Goal: Information Seeking & Learning: Check status

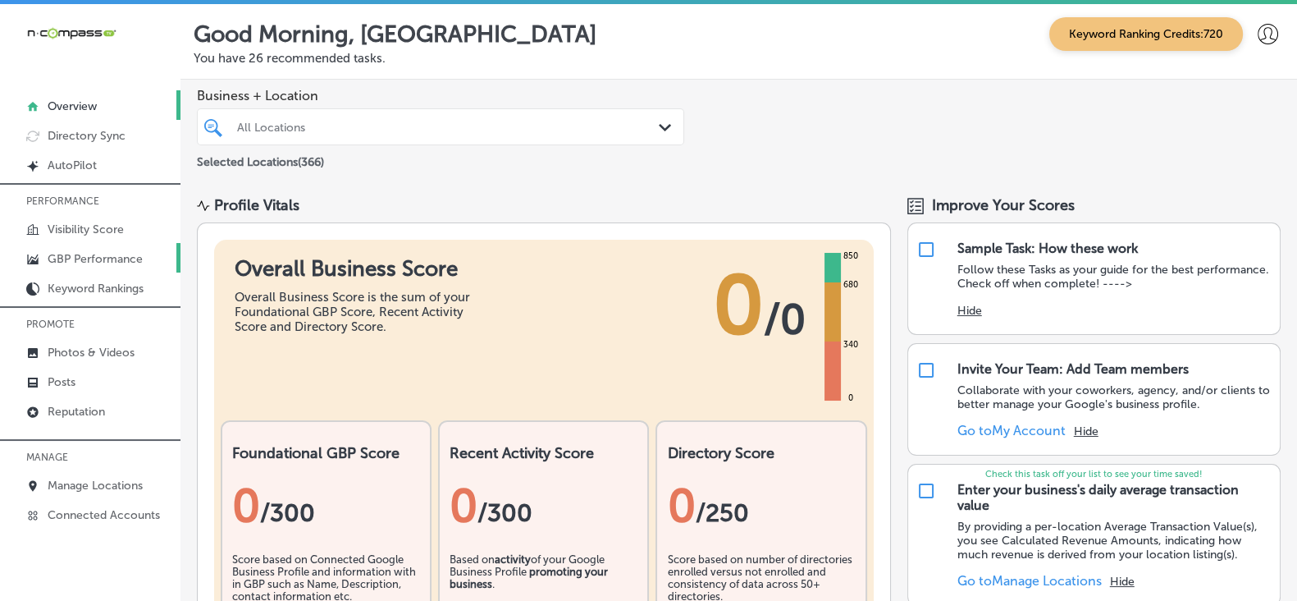
click at [96, 253] on p "GBP Performance" at bounding box center [95, 259] width 95 height 14
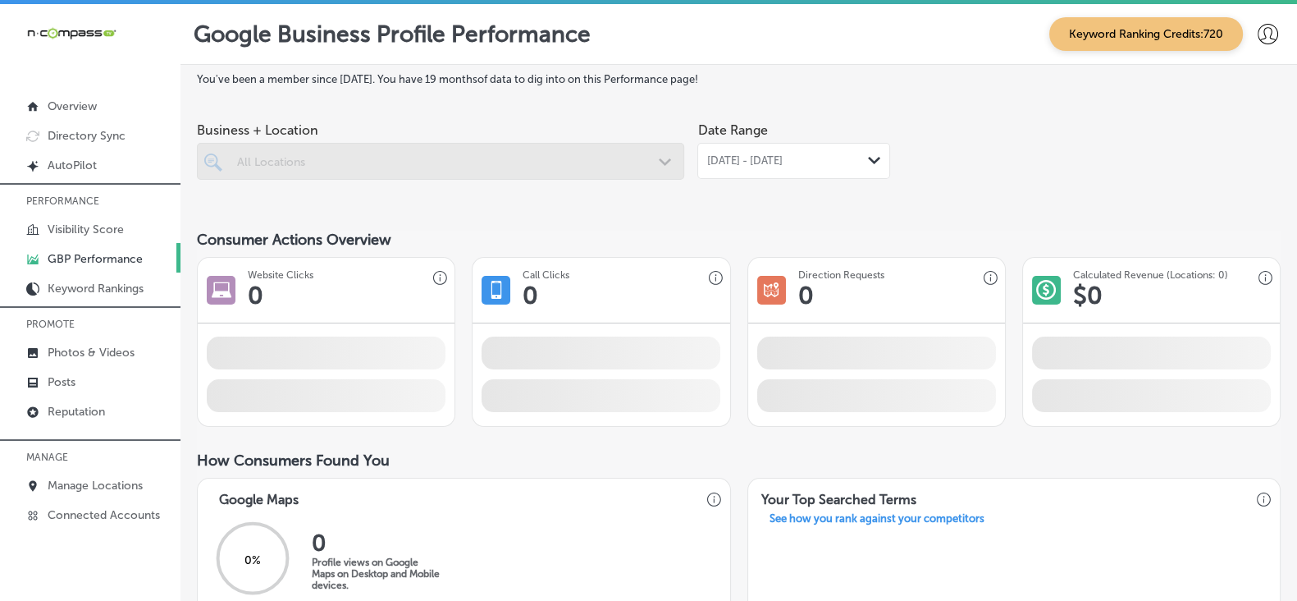
click at [778, 162] on span "[DATE] - [DATE]" at bounding box center [745, 160] width 76 height 13
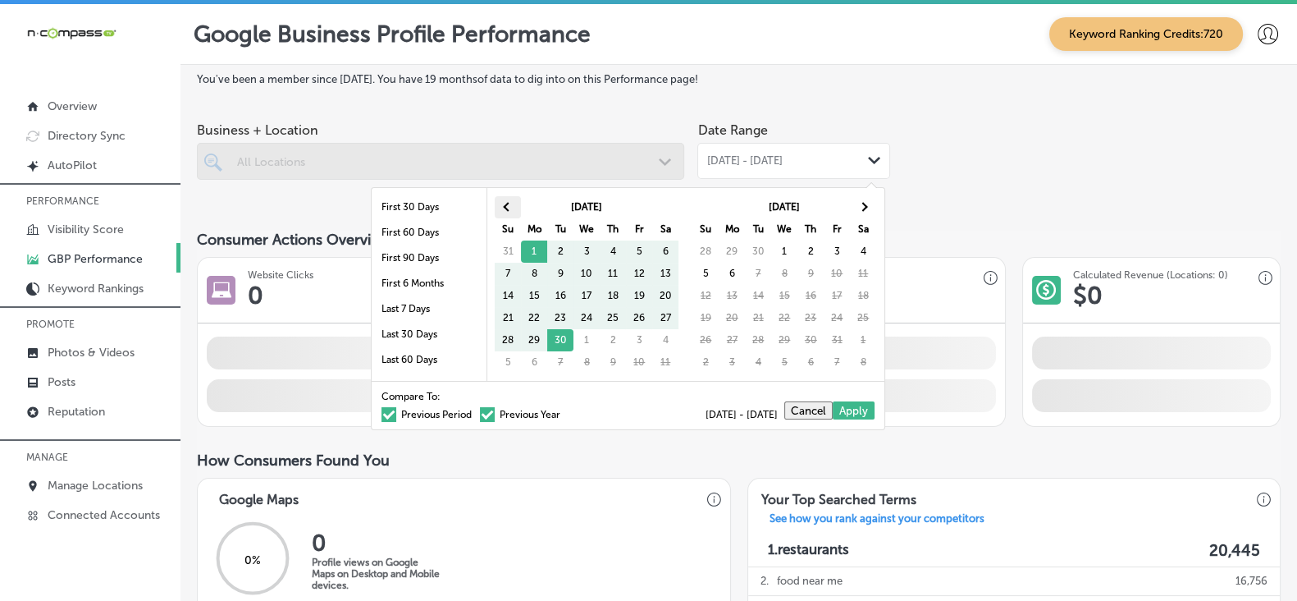
click at [513, 208] on th at bounding box center [508, 207] width 26 height 22
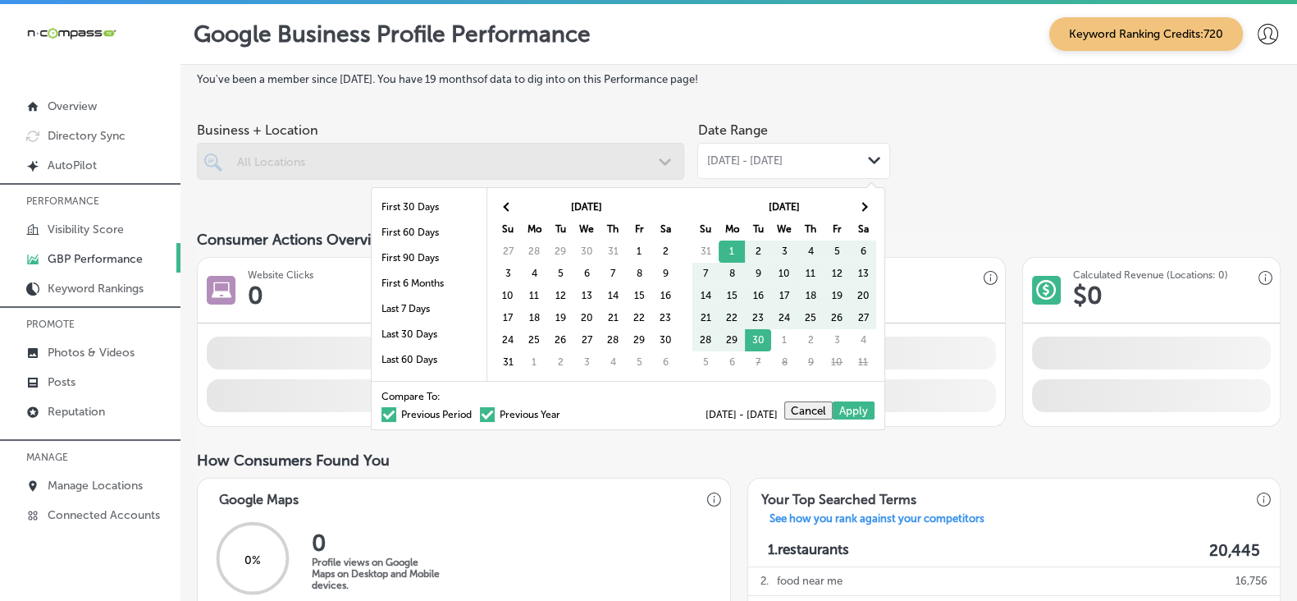
click at [513, 208] on th at bounding box center [508, 207] width 26 height 22
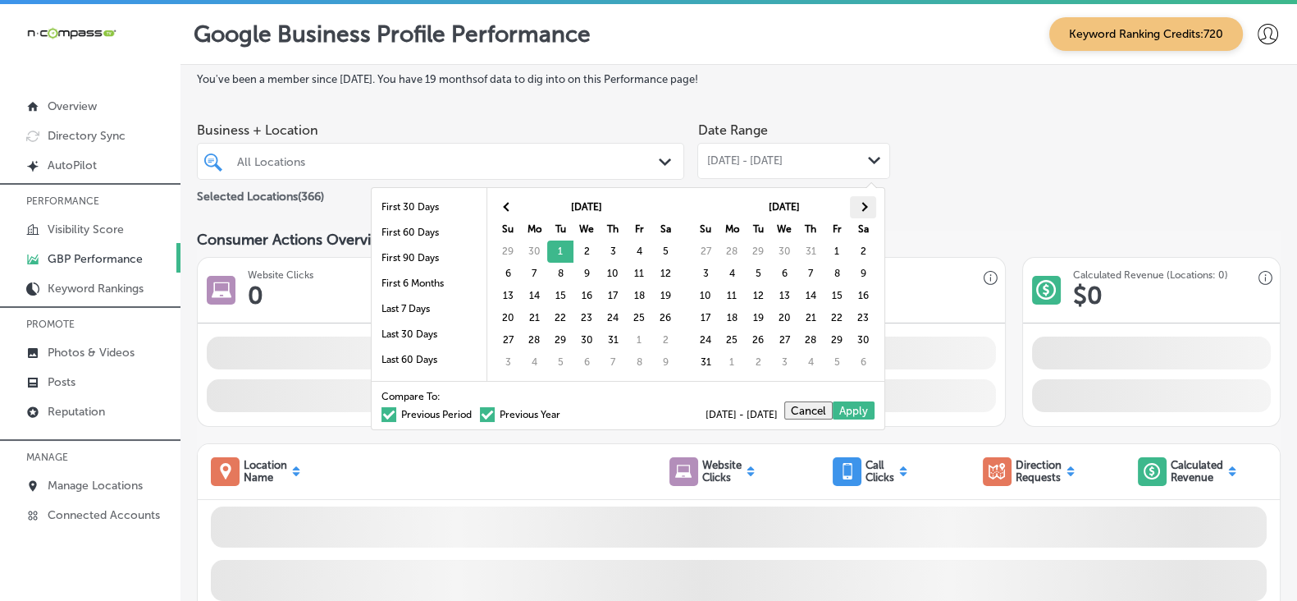
click at [858, 209] on th at bounding box center [863, 207] width 26 height 22
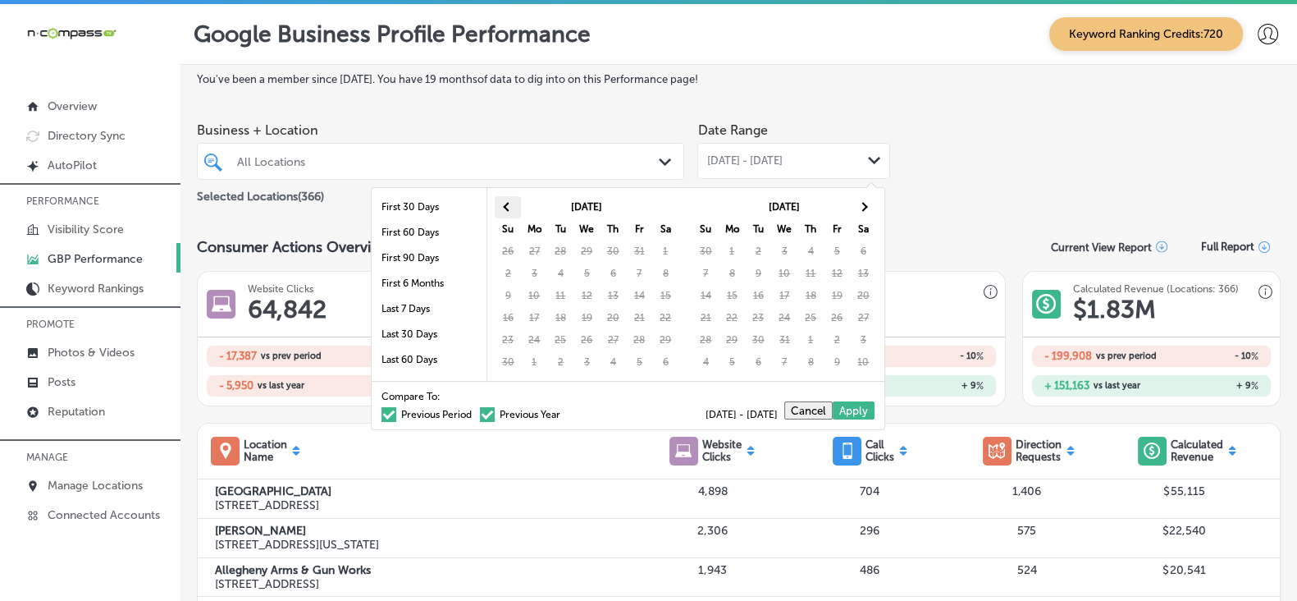
click at [513, 204] on th at bounding box center [508, 207] width 26 height 22
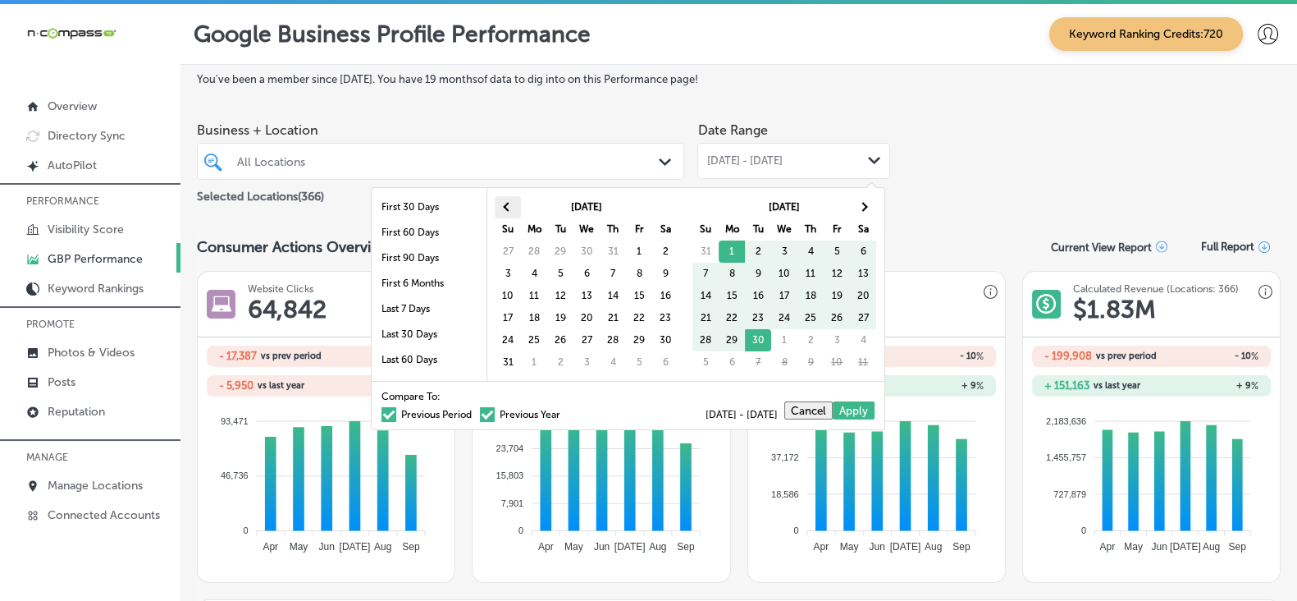
click at [506, 208] on span at bounding box center [508, 207] width 9 height 9
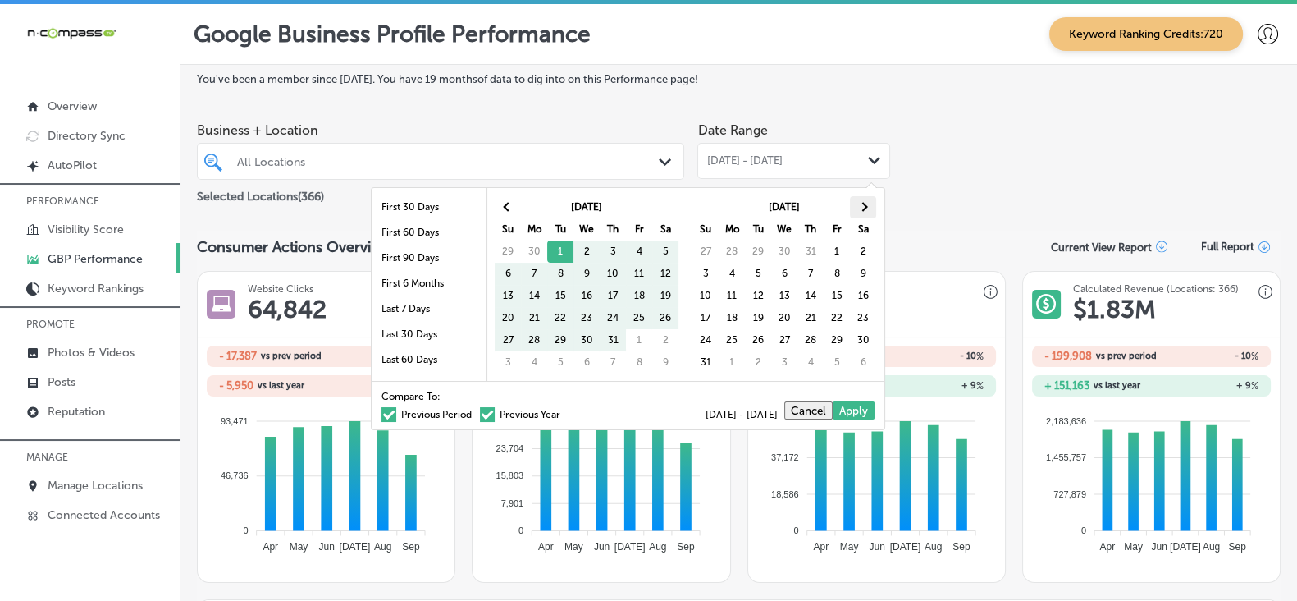
click at [862, 203] on span at bounding box center [863, 207] width 9 height 9
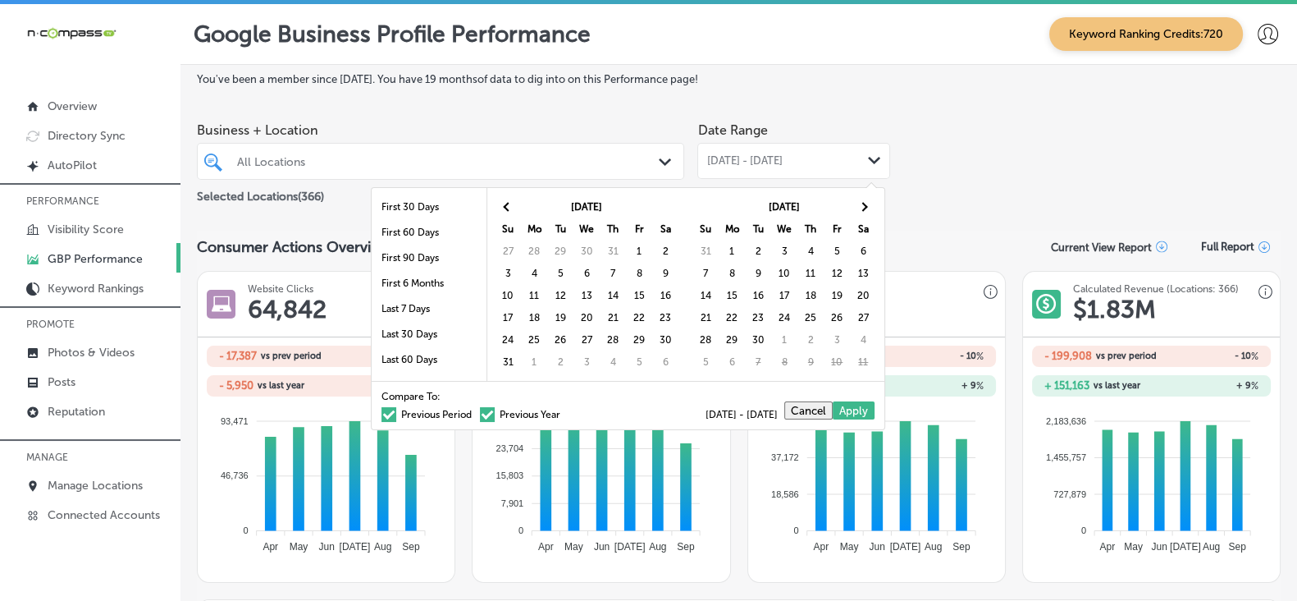
click at [862, 203] on span at bounding box center [863, 207] width 9 height 9
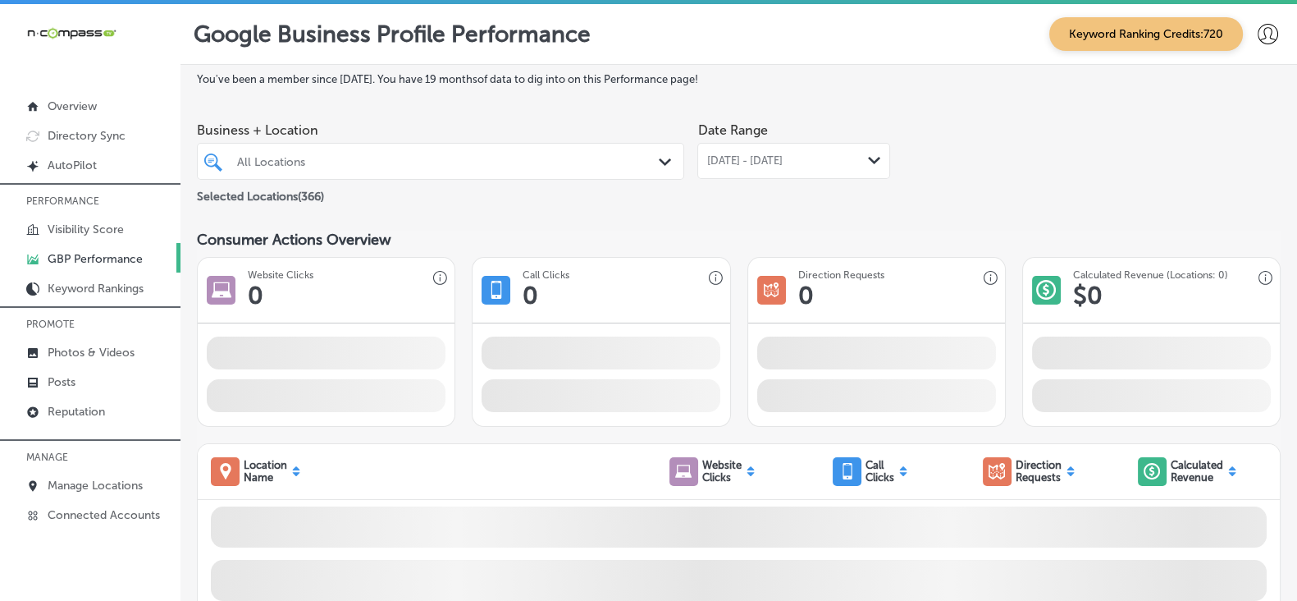
click at [511, 168] on div "All Locations" at bounding box center [448, 161] width 423 height 14
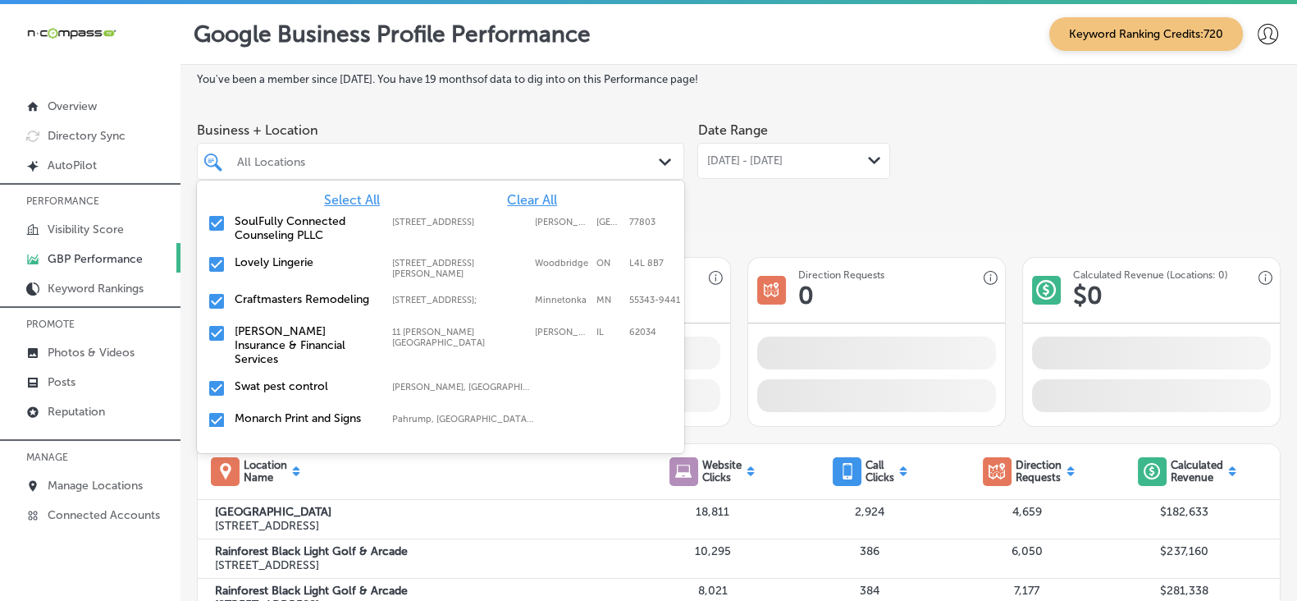
click at [504, 211] on div "SoulFully Connected Counseling PLLC [STREET_ADDRESS] [STREET_ADDRESS]" at bounding box center [440, 228] width 487 height 41
click at [519, 167] on div "All Locations" at bounding box center [448, 161] width 423 height 14
click at [525, 194] on div "Selected Locations ( 366 )" at bounding box center [440, 193] width 487 height 26
click at [525, 198] on div "Selected Locations ( 366 )" at bounding box center [440, 193] width 487 height 26
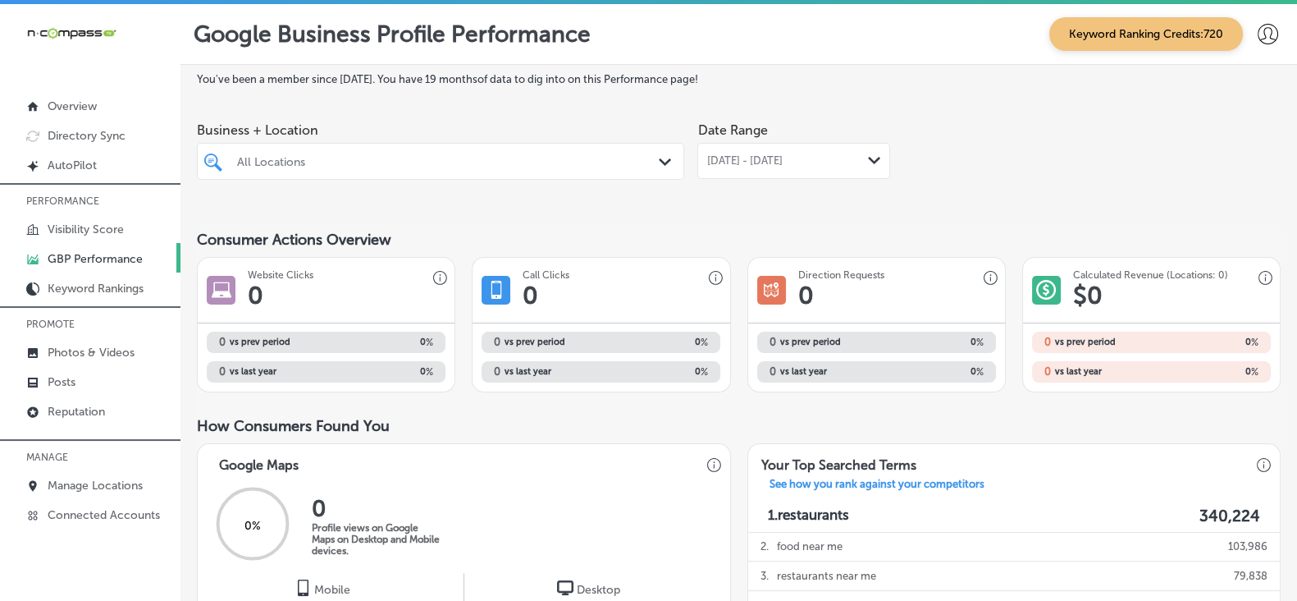
click at [458, 153] on div at bounding box center [420, 161] width 369 height 22
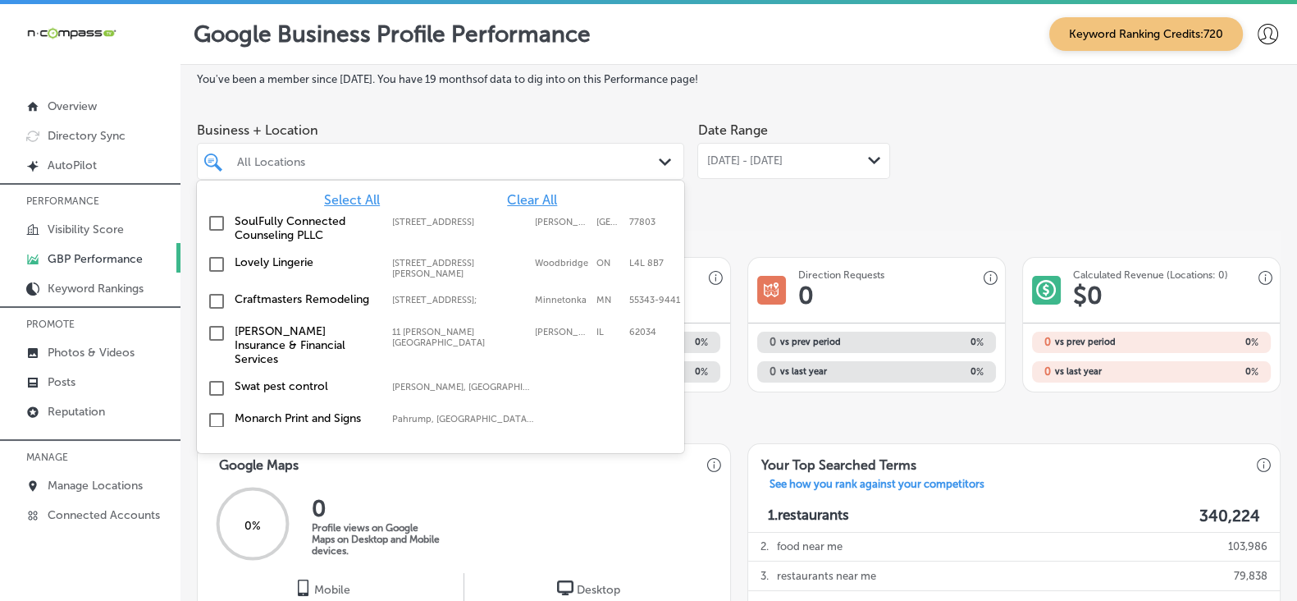
click at [464, 172] on div at bounding box center [420, 161] width 369 height 22
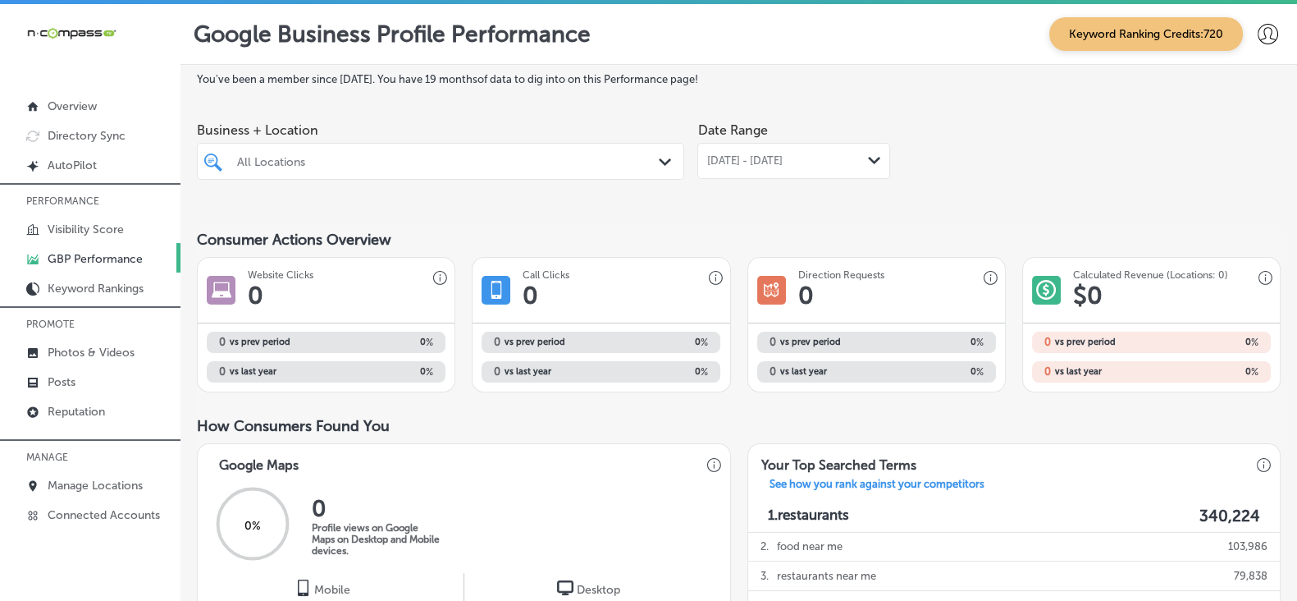
click at [399, 167] on div "All Locations" at bounding box center [448, 161] width 423 height 14
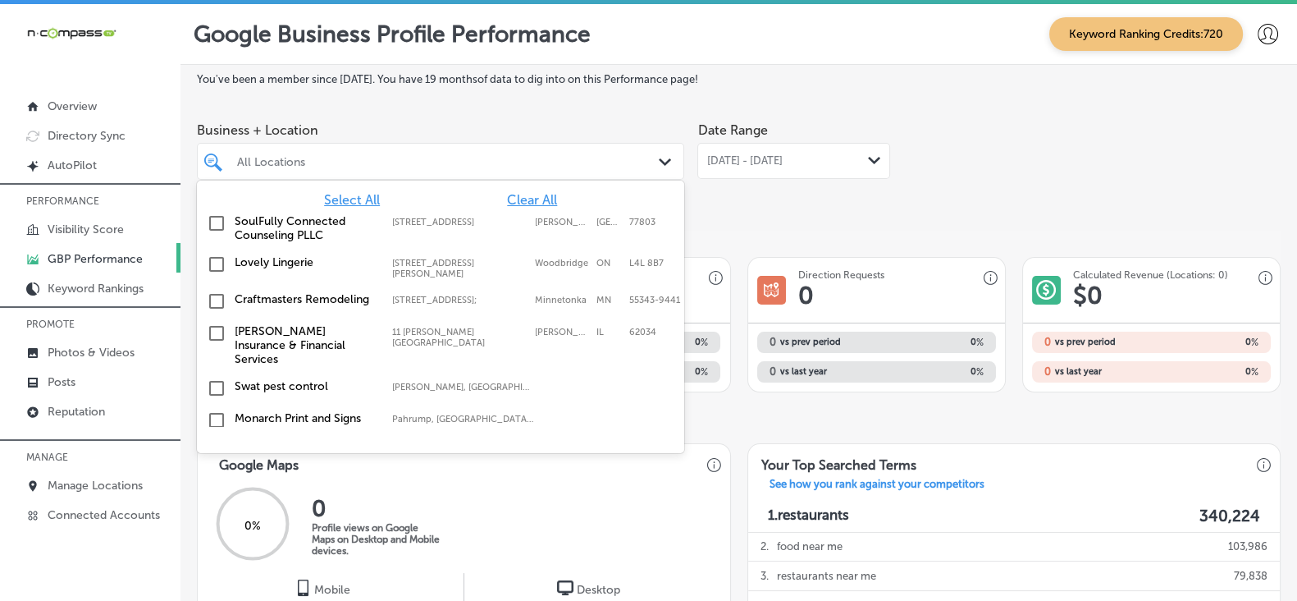
click at [357, 166] on div "All Locations" at bounding box center [448, 161] width 423 height 14
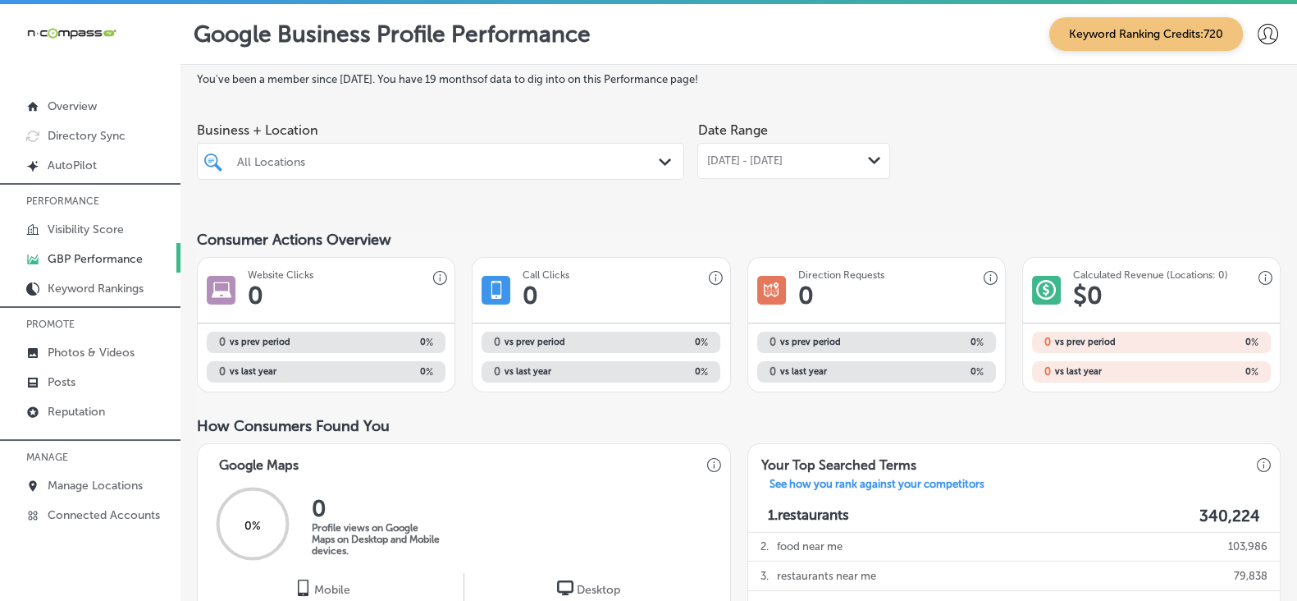
paste input "Above All Glass LLC"
click at [642, 159] on div "Above All Glass LLC Above All Glass LLC" at bounding box center [440, 161] width 423 height 25
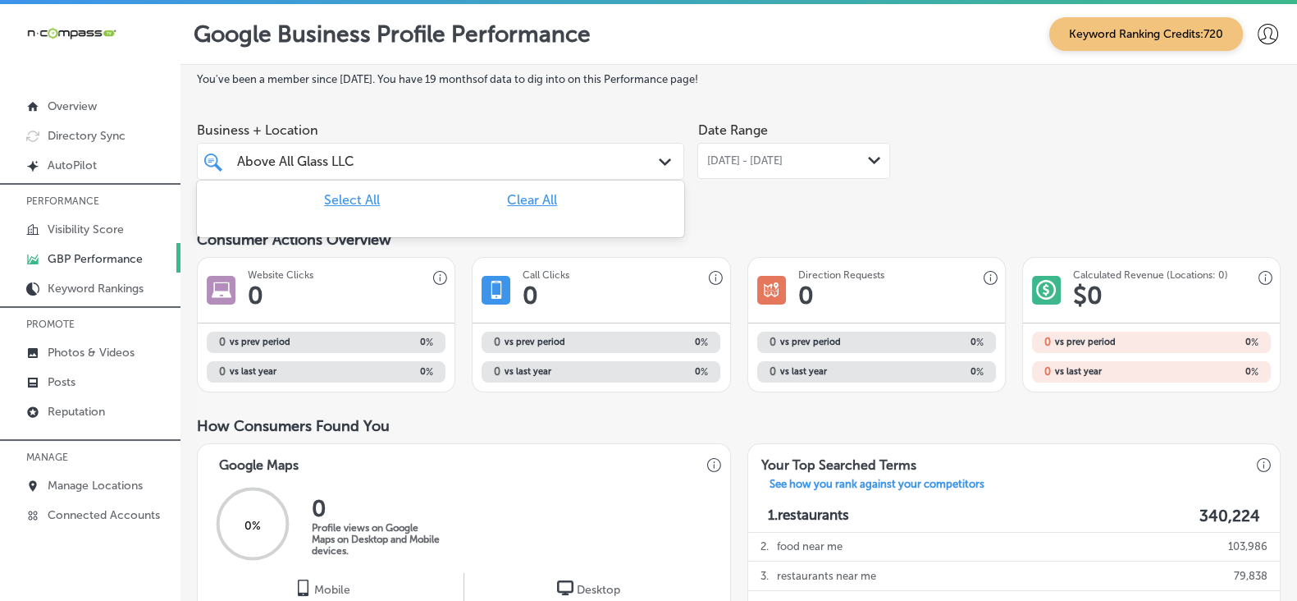
click at [307, 162] on input "Above All Glass LLC" at bounding box center [297, 161] width 121 height 16
click at [295, 160] on input "Above All Glass LLC" at bounding box center [297, 161] width 121 height 16
drag, startPoint x: 295, startPoint y: 160, endPoint x: 167, endPoint y: 161, distance: 128.0
click at [167, 161] on div "iconmonstr-menu-thin copy Created with Sketch. Overview Directory Sync Created …" at bounding box center [648, 304] width 1297 height 601
drag, startPoint x: 259, startPoint y: 159, endPoint x: 305, endPoint y: 149, distance: 47.0
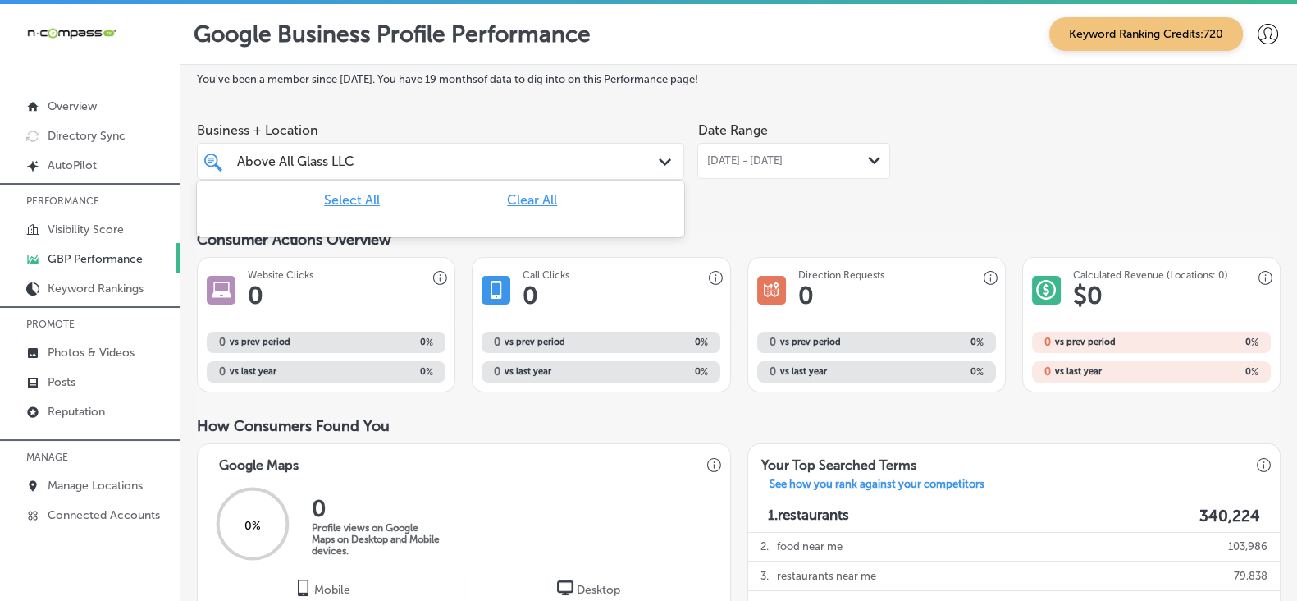
click at [262, 159] on input "Above All Glass LLC" at bounding box center [297, 161] width 121 height 16
click at [295, 162] on input "Above All Glass LLC" at bounding box center [297, 161] width 121 height 16
drag, startPoint x: 287, startPoint y: 162, endPoint x: 181, endPoint y: 170, distance: 106.2
click at [181, 170] on div "You've been a member since [DATE] . You have 19 months of data to dig into on t…" at bounding box center [739, 603] width 1117 height 1076
click at [316, 162] on input "All Glass LLC" at bounding box center [276, 161] width 79 height 16
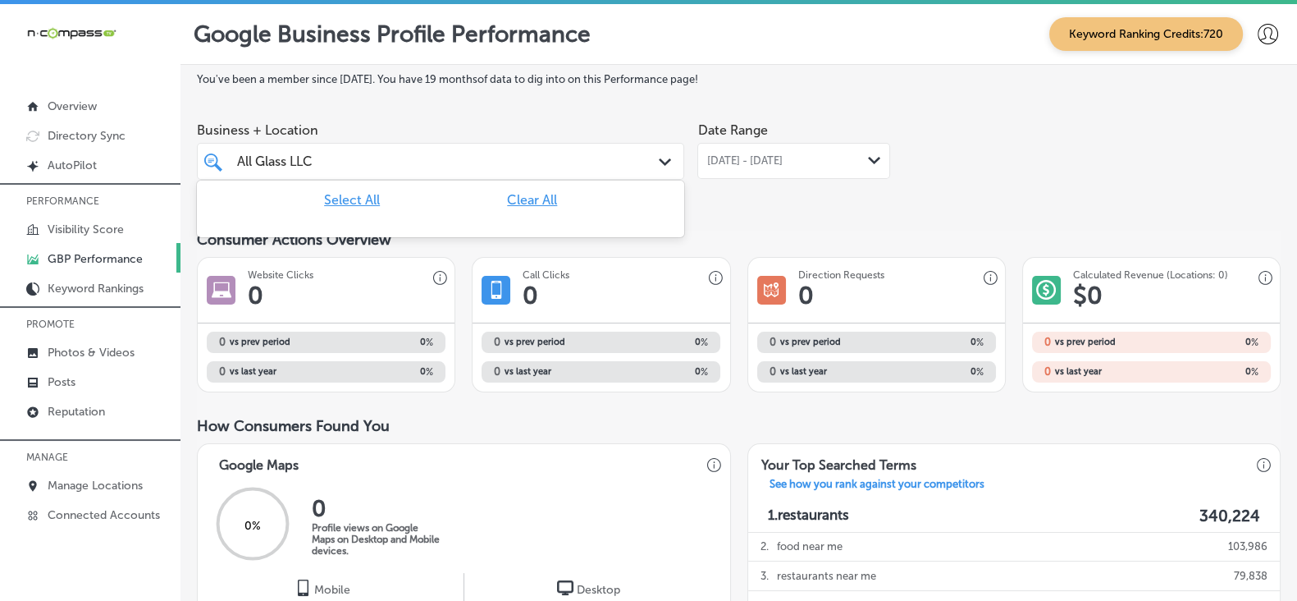
click at [316, 162] on input "All Glass LLC" at bounding box center [276, 161] width 79 height 16
type input "A"
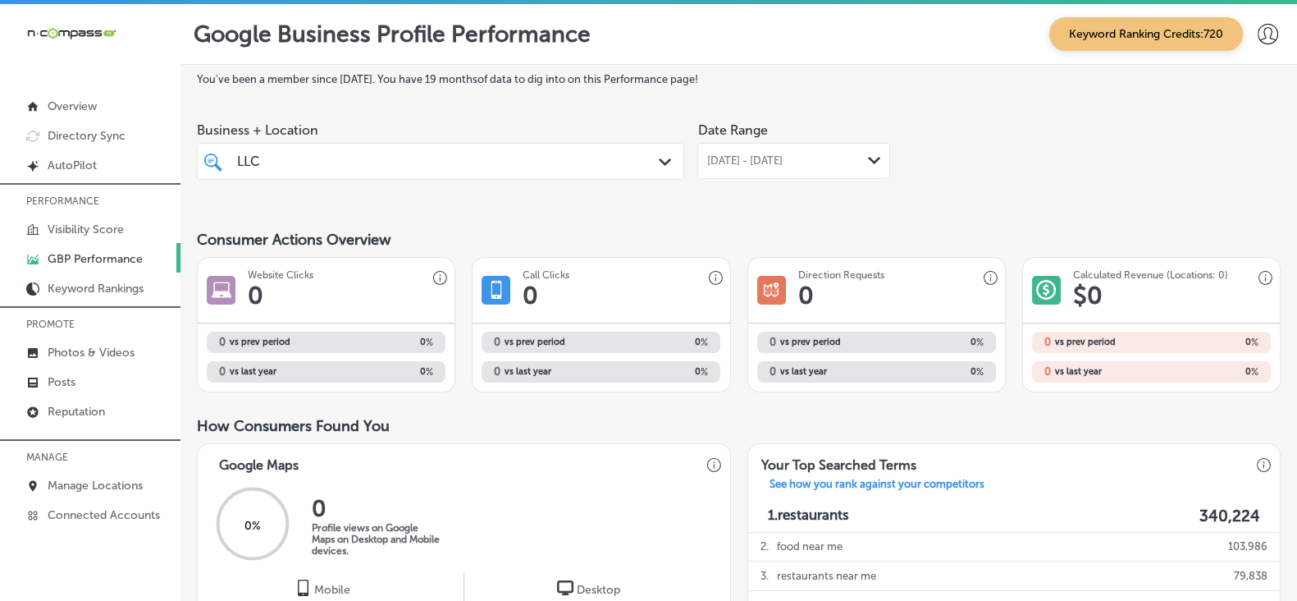
click at [417, 165] on div "LLC LLC" at bounding box center [420, 161] width 369 height 22
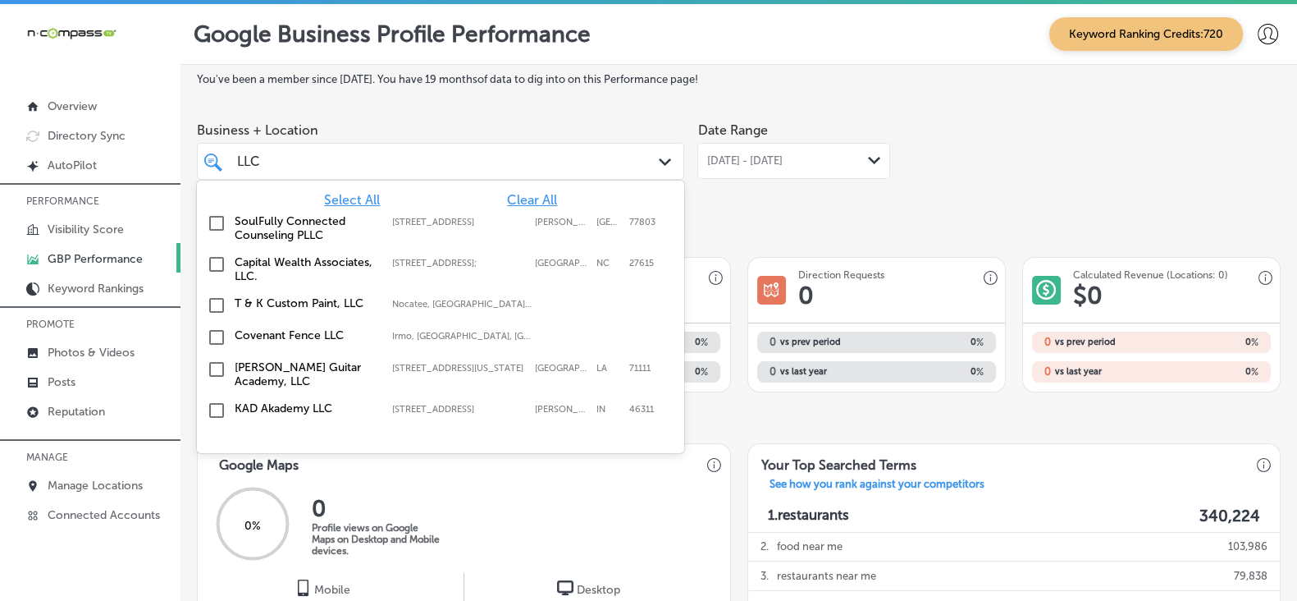
click at [417, 165] on div "LLC LLC" at bounding box center [420, 161] width 369 height 22
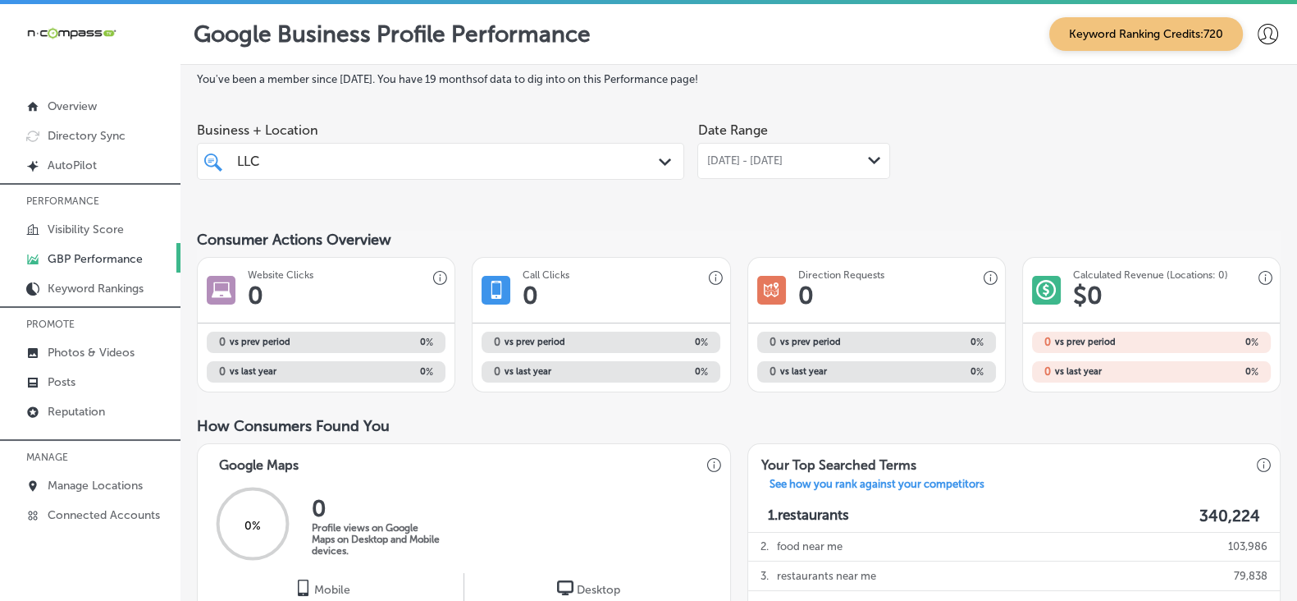
click at [417, 165] on div "LLC LLC" at bounding box center [420, 161] width 369 height 22
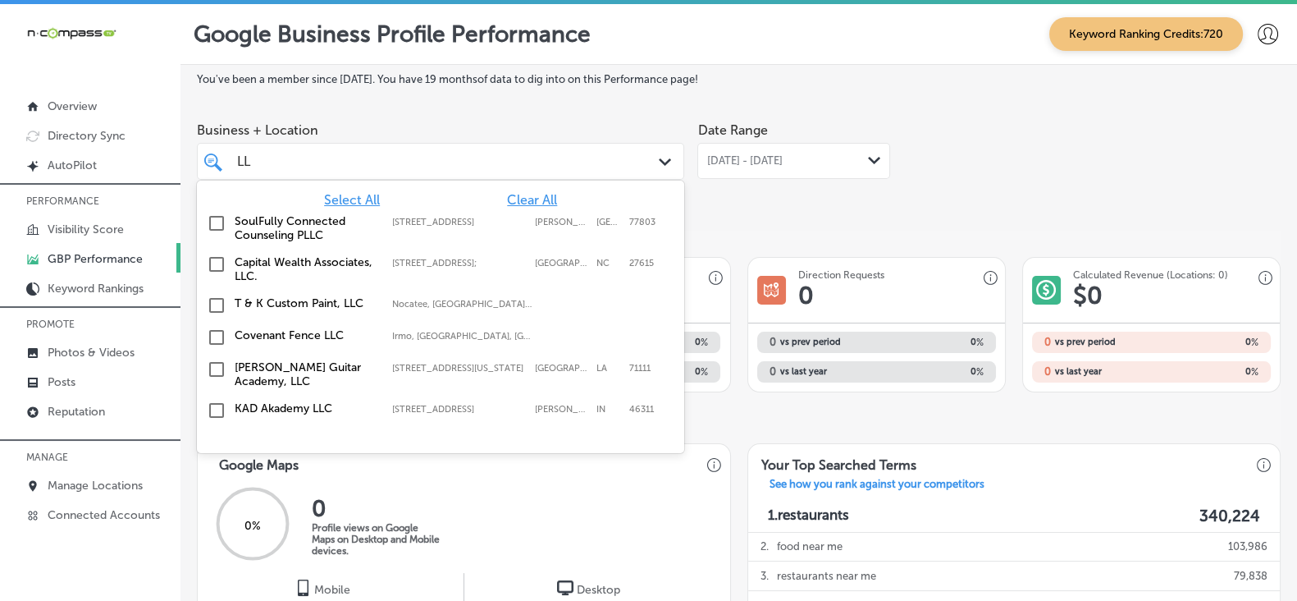
type input "L"
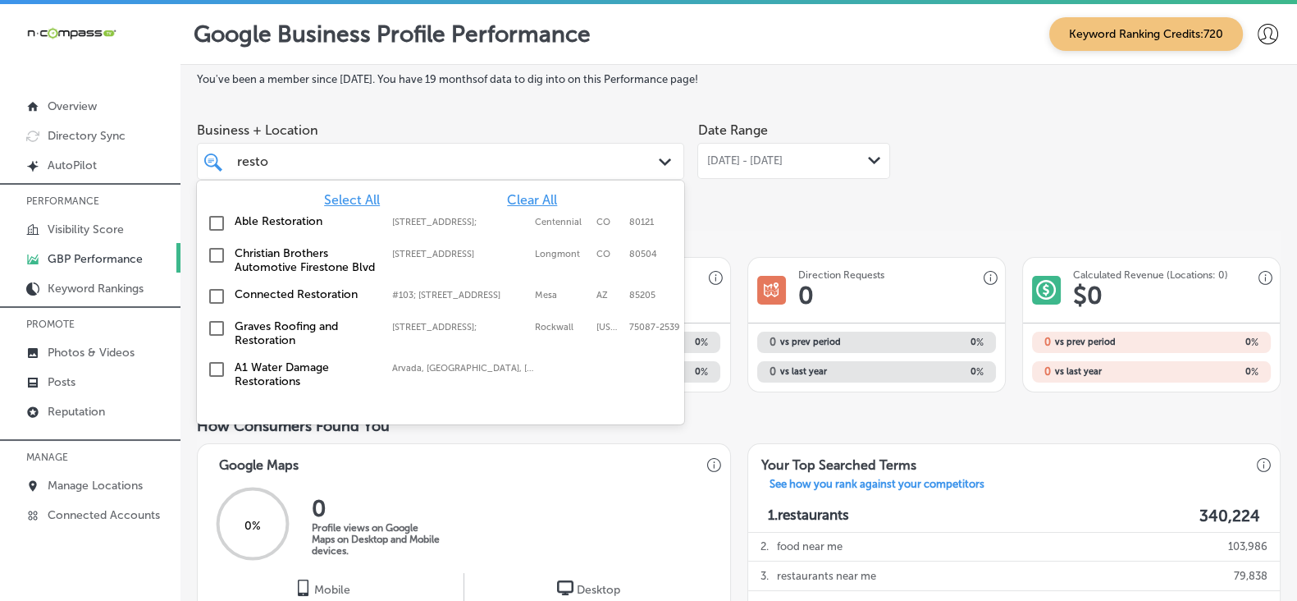
click at [270, 162] on input "resto" at bounding box center [253, 161] width 33 height 16
paste input "Rainstorm Restoration"
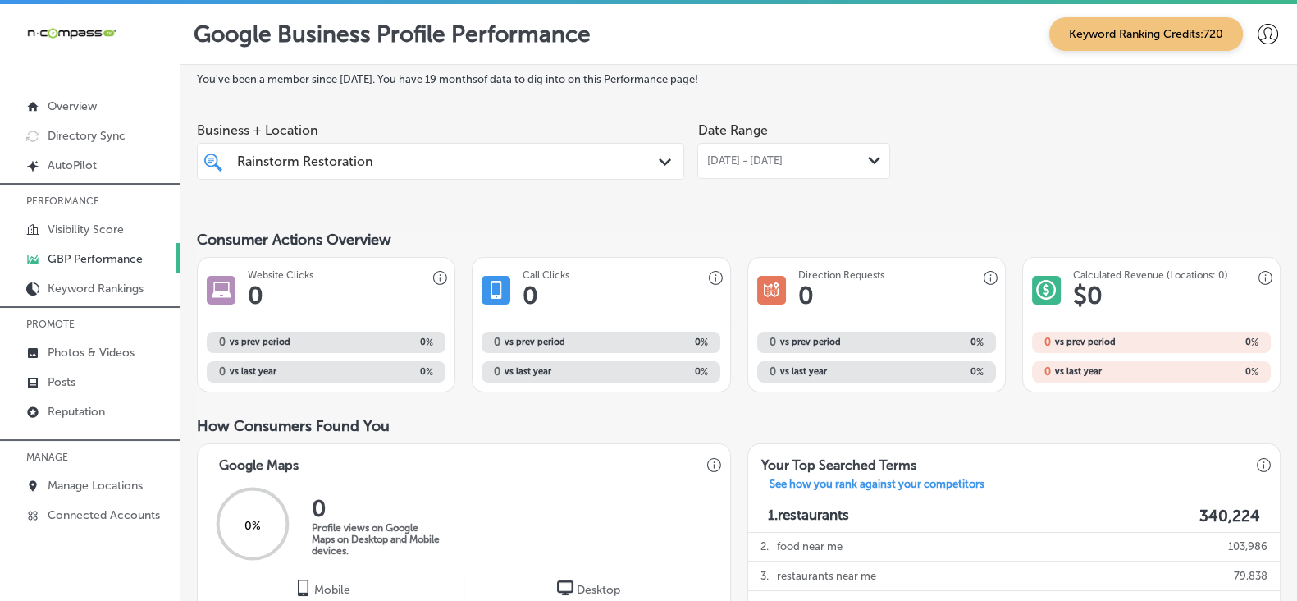
click at [313, 165] on input "Rainstorm Restoration" at bounding box center [306, 161] width 138 height 16
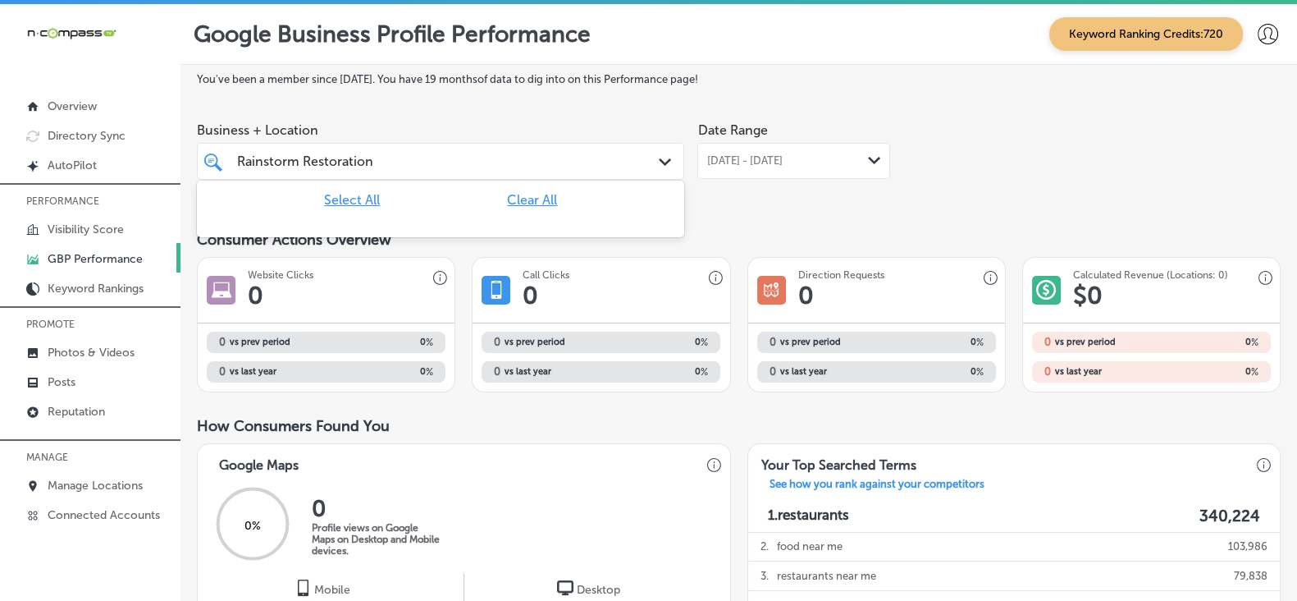
click at [313, 165] on input "Rainstorm Restoration" at bounding box center [306, 161] width 138 height 16
click at [284, 159] on input "Rainstorm Restoration" at bounding box center [306, 161] width 138 height 16
click at [348, 161] on input "Rainstorm Restoration" at bounding box center [306, 161] width 138 height 16
type input "Rainstorm"
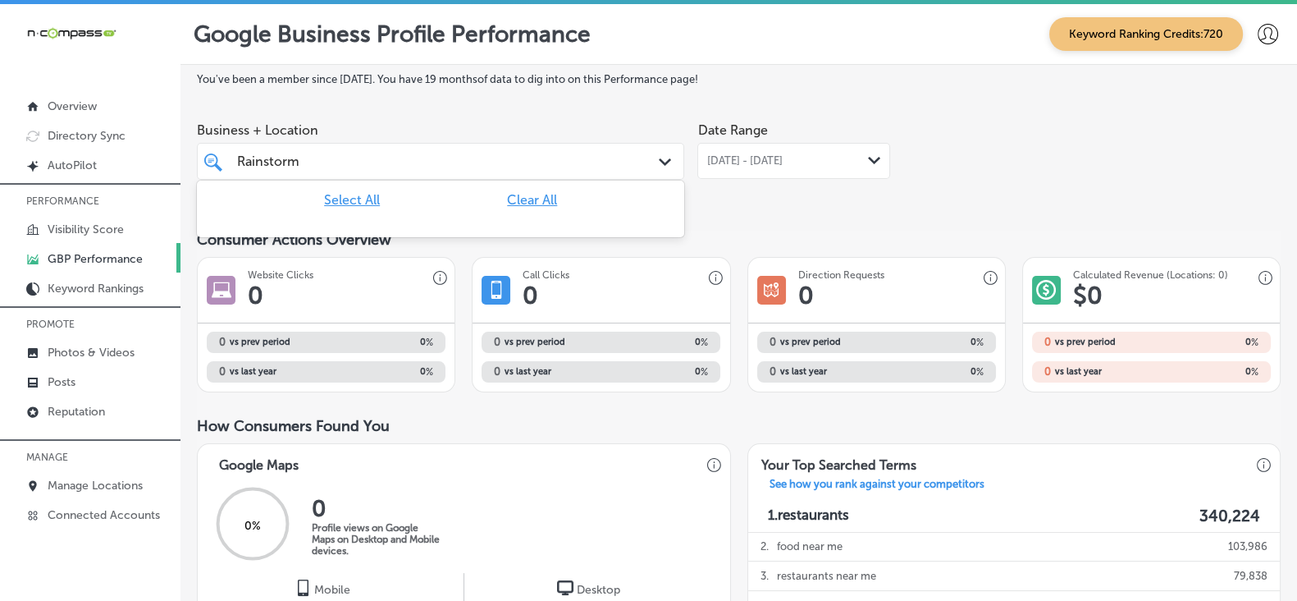
click at [291, 162] on input "Rainstorm" at bounding box center [269, 161] width 64 height 16
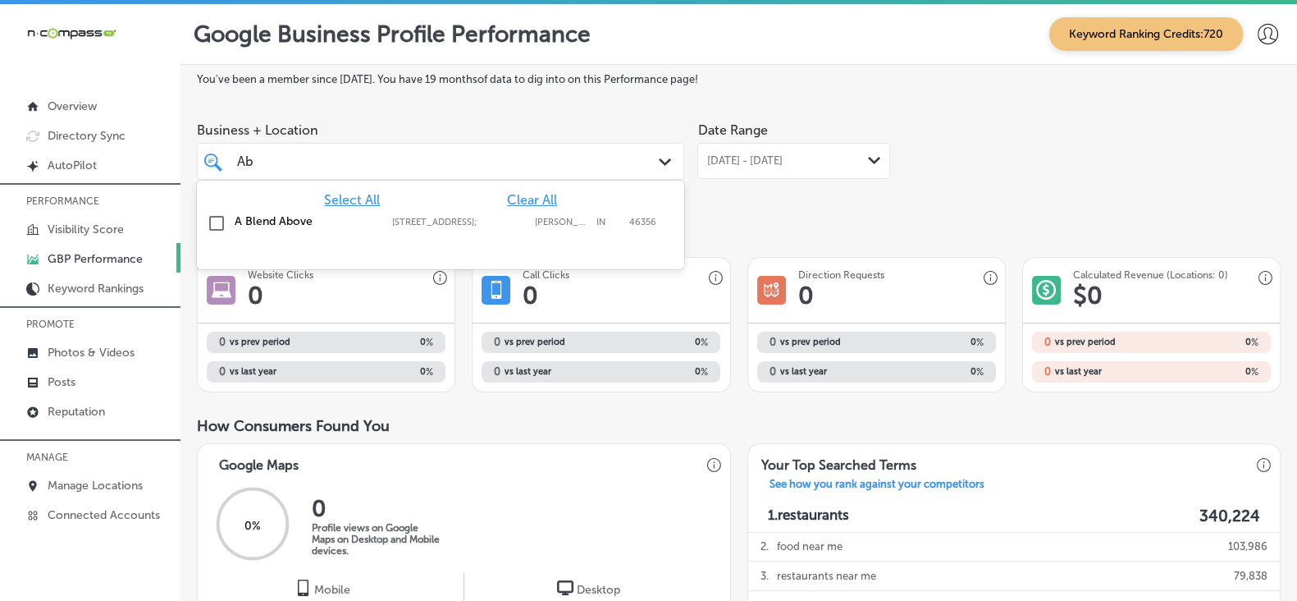
type input "A"
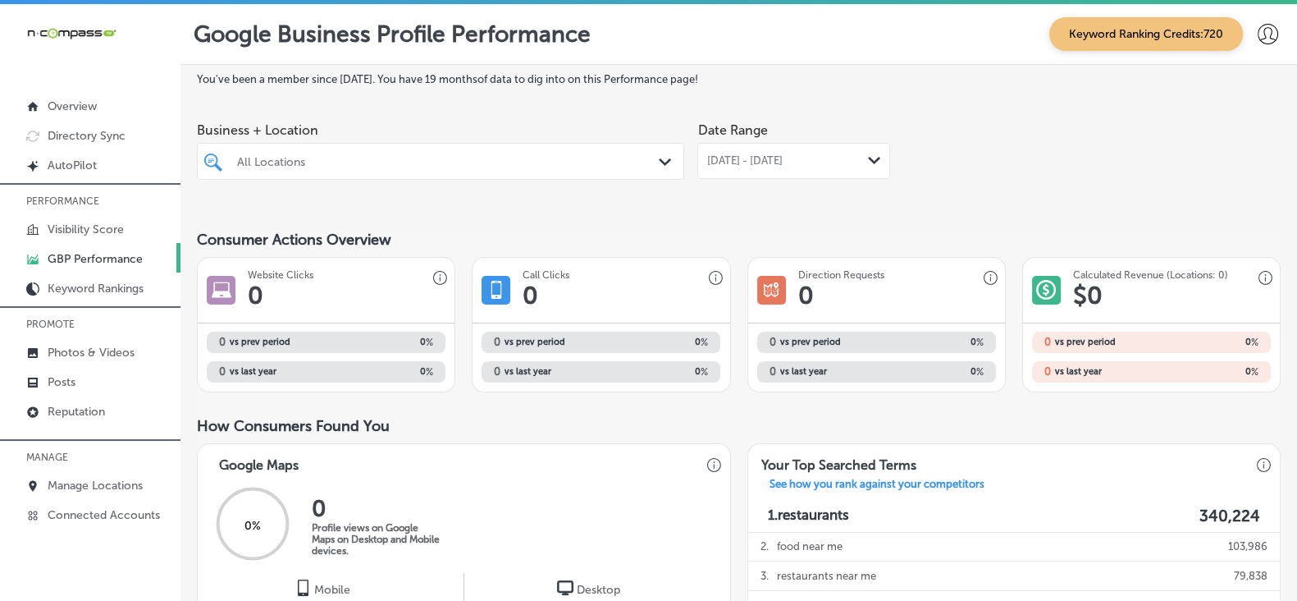
drag, startPoint x: 505, startPoint y: 154, endPoint x: 554, endPoint y: 173, distance: 52.7
click at [505, 155] on div at bounding box center [420, 161] width 369 height 22
click at [506, 168] on div "All Locations" at bounding box center [448, 161] width 423 height 14
click at [502, 168] on div "All Locations" at bounding box center [448, 161] width 423 height 14
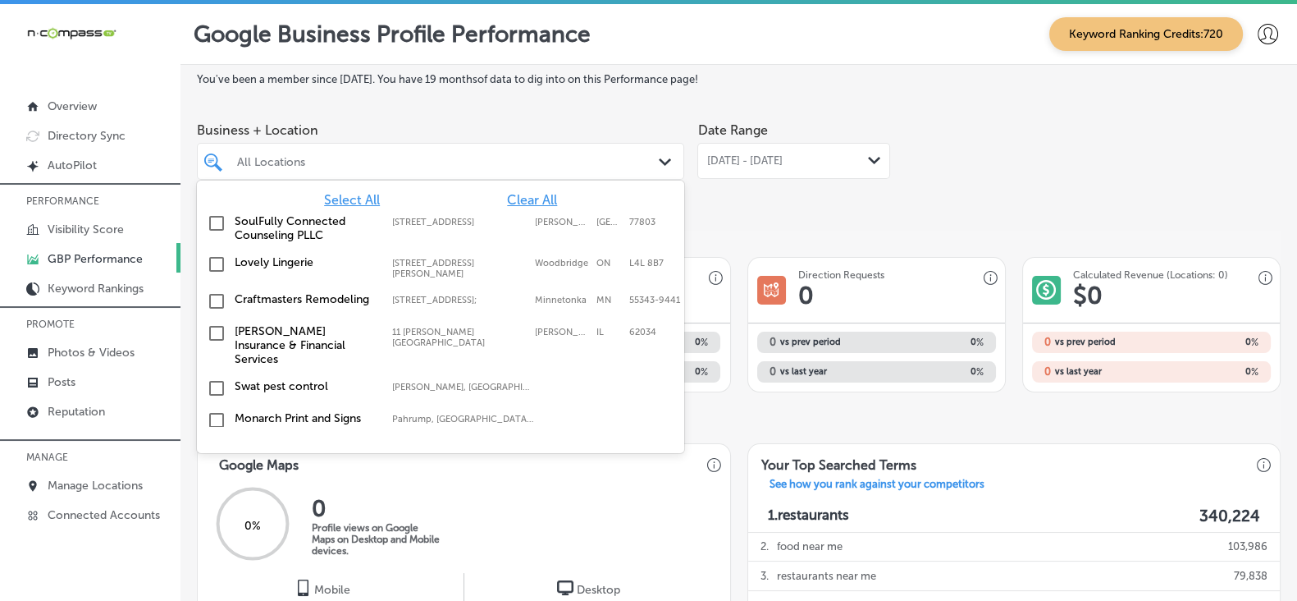
click at [538, 201] on span "Clear All" at bounding box center [532, 200] width 50 height 16
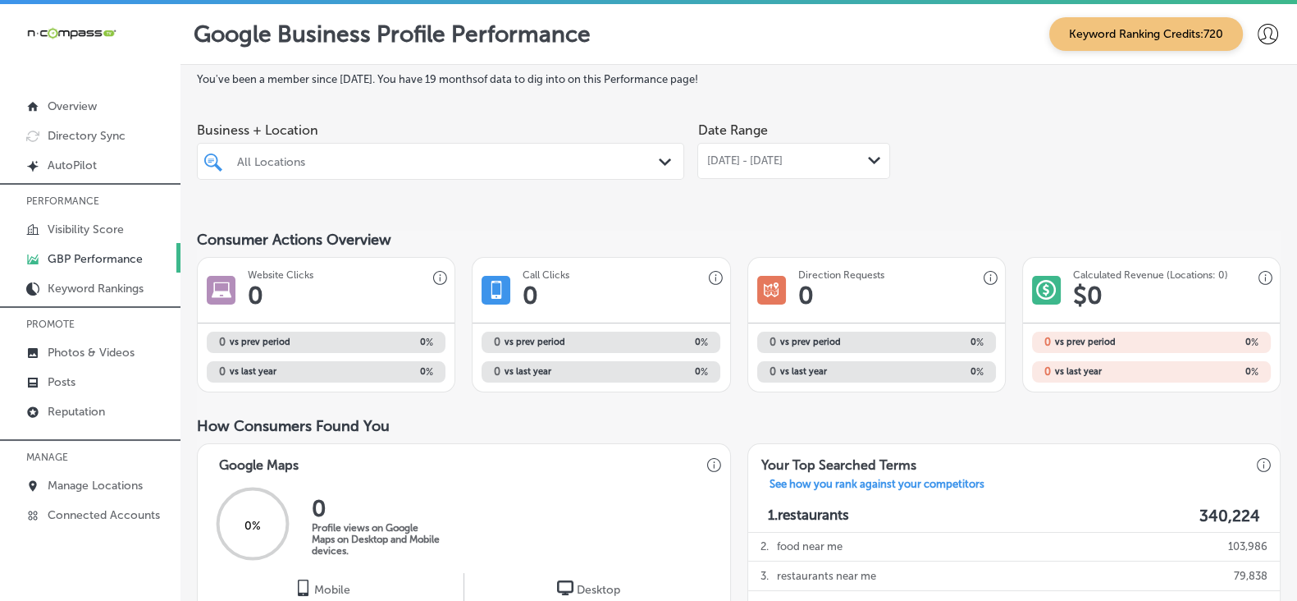
click at [328, 165] on div "All Locations" at bounding box center [448, 161] width 423 height 14
paste input "Rain Storm LLC"
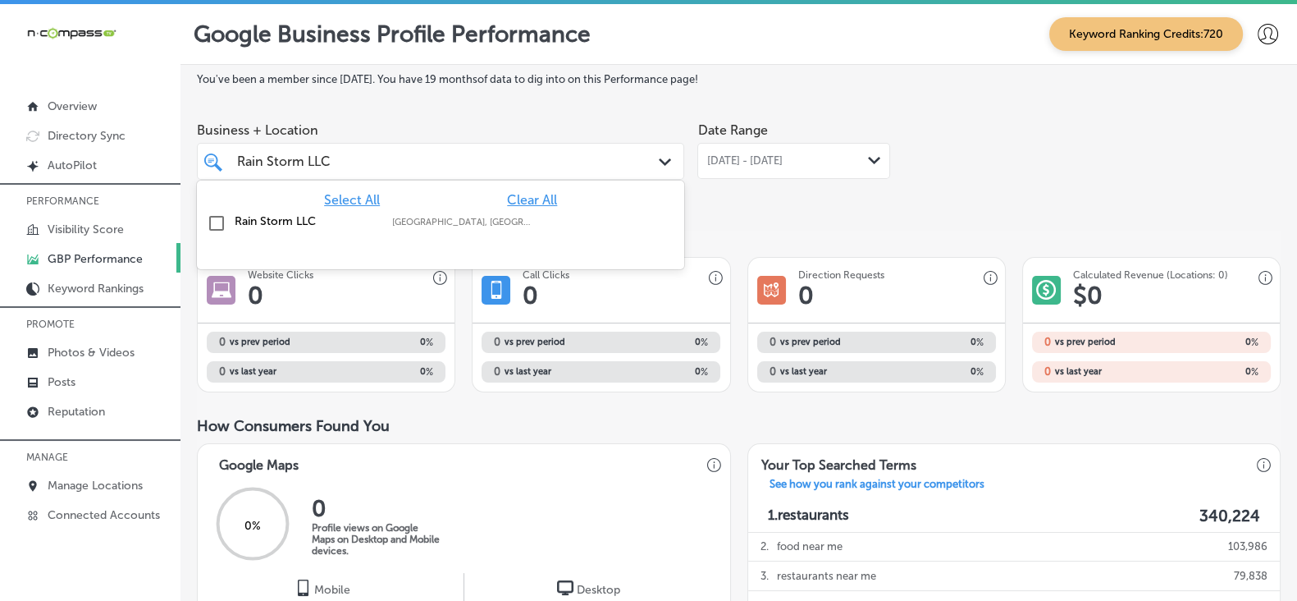
click at [281, 227] on label "Rain Storm LLC" at bounding box center [305, 221] width 141 height 14
type input "Rain Storm LLC"
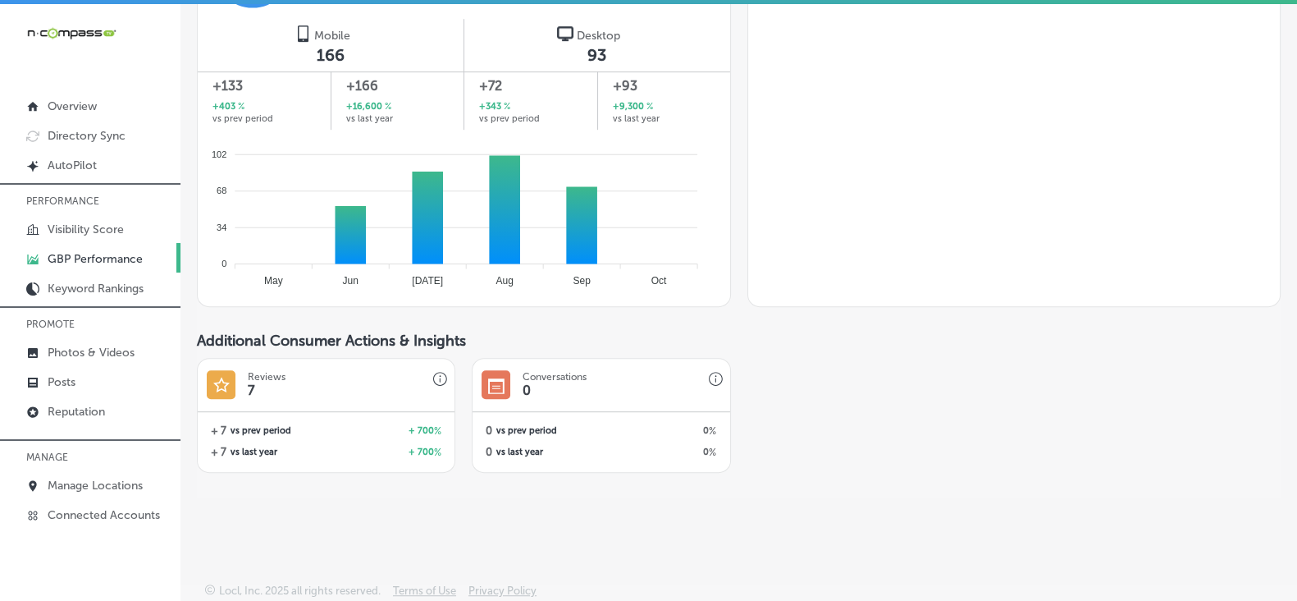
scroll to position [1082, 0]
